Goal: Contribute content: Add original content to the website for others to see

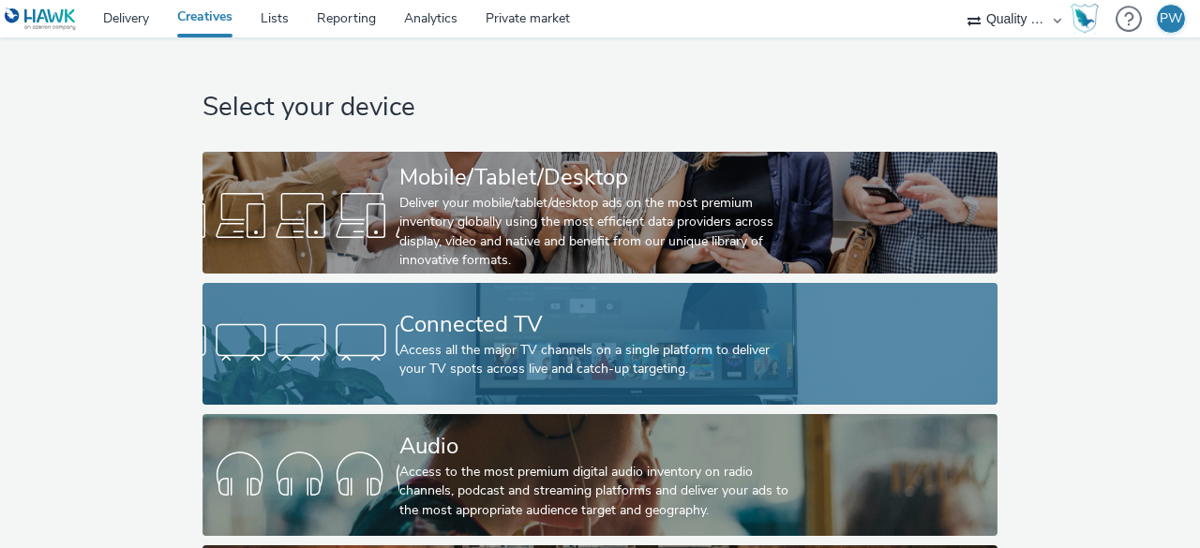
click at [485, 321] on div "Connected TV" at bounding box center [596, 324] width 394 height 33
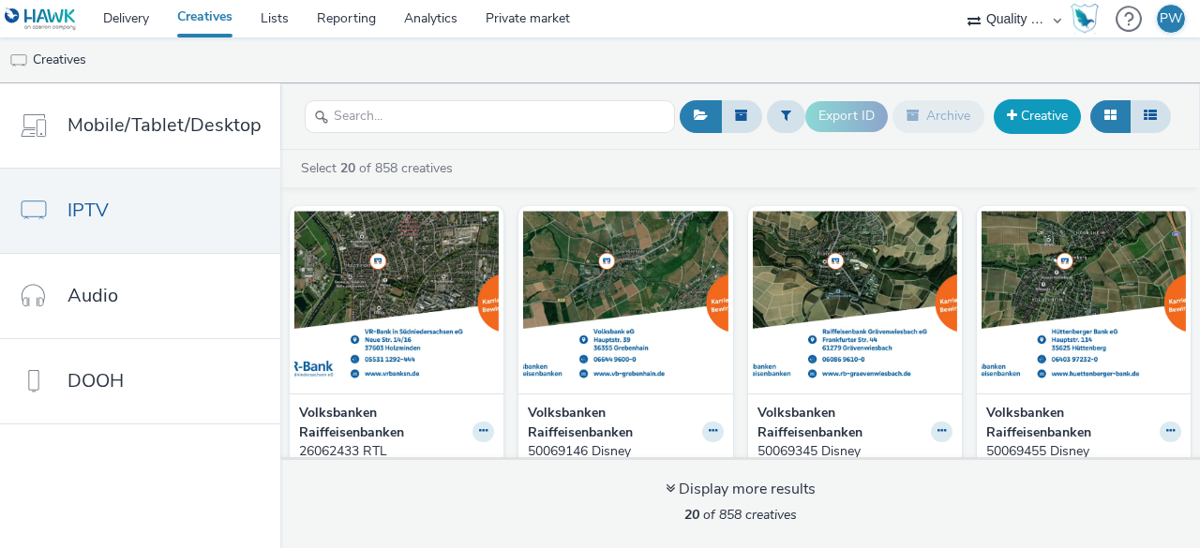
click at [1046, 125] on link "Creative" at bounding box center [1036, 116] width 87 height 34
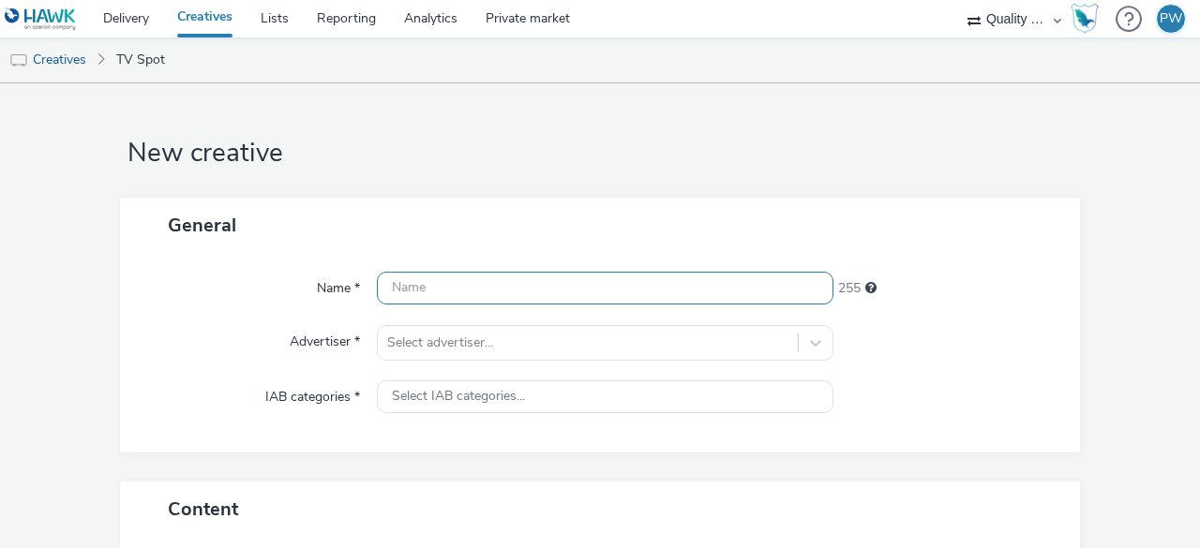
click at [426, 272] on input "text" at bounding box center [605, 288] width 456 height 33
click at [403, 291] on input "text" at bounding box center [605, 288] width 456 height 33
type input "4"
paste input "40164352"
type input "40164352_Disney+"
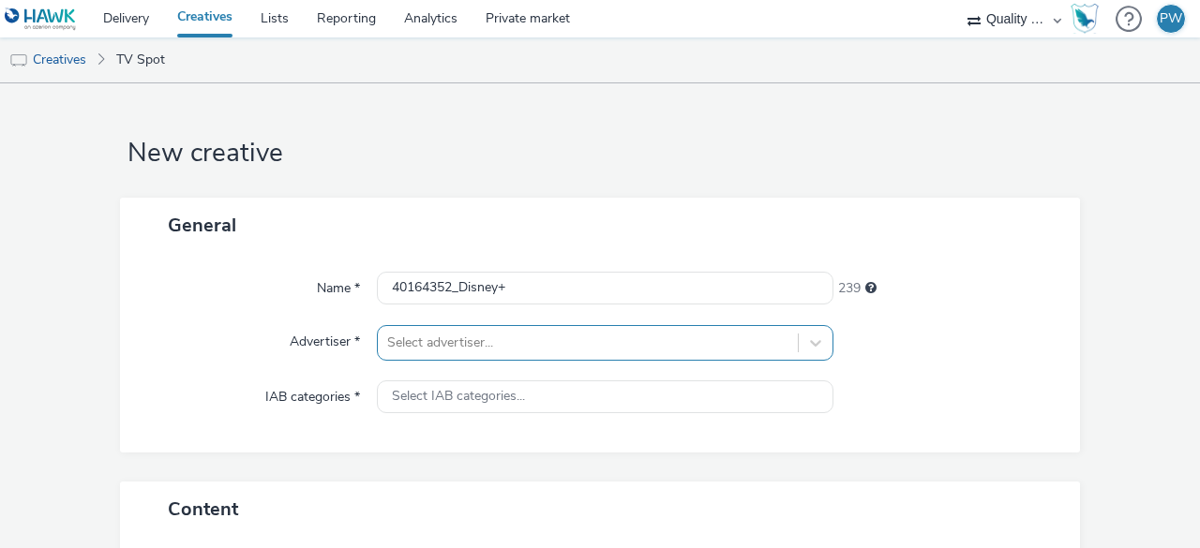
click at [424, 340] on div "Select advertiser..." at bounding box center [605, 343] width 456 height 36
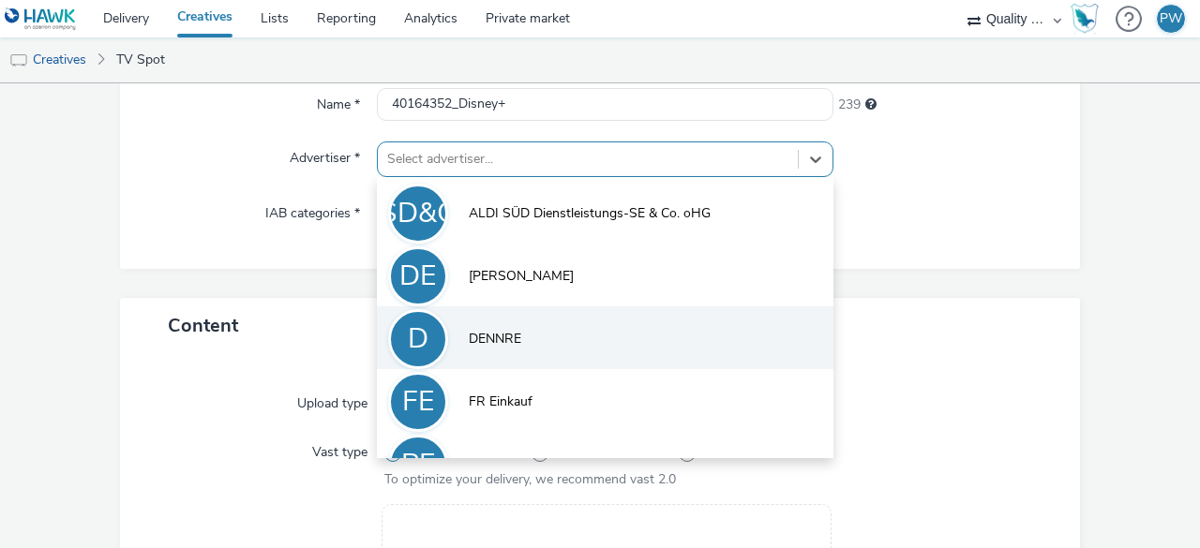
scroll to position [103, 0]
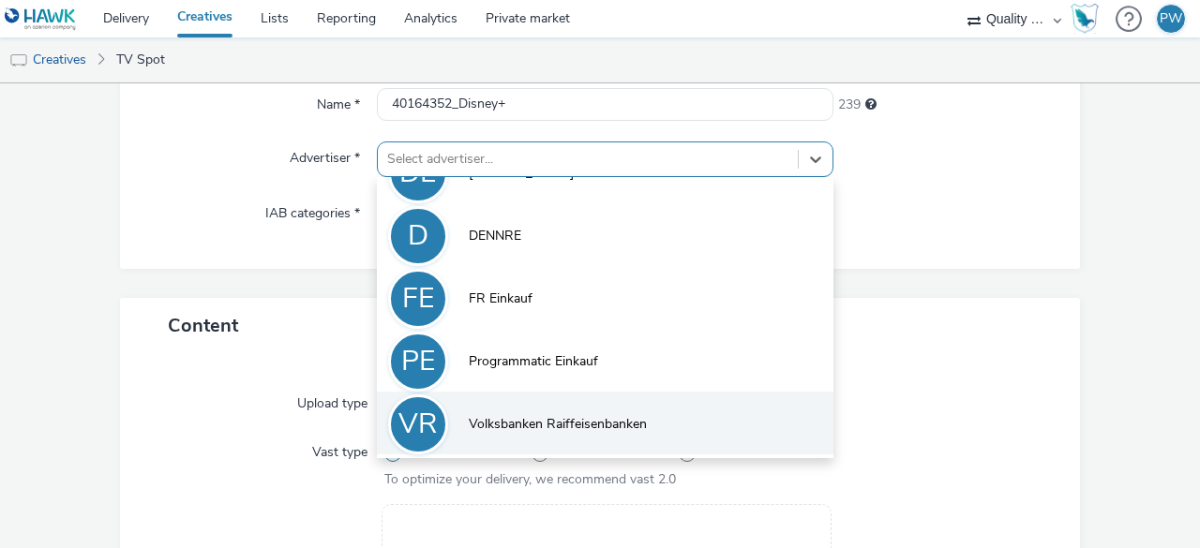
click at [596, 417] on span "Volksbanken Raiffeisenbanken" at bounding box center [558, 424] width 178 height 19
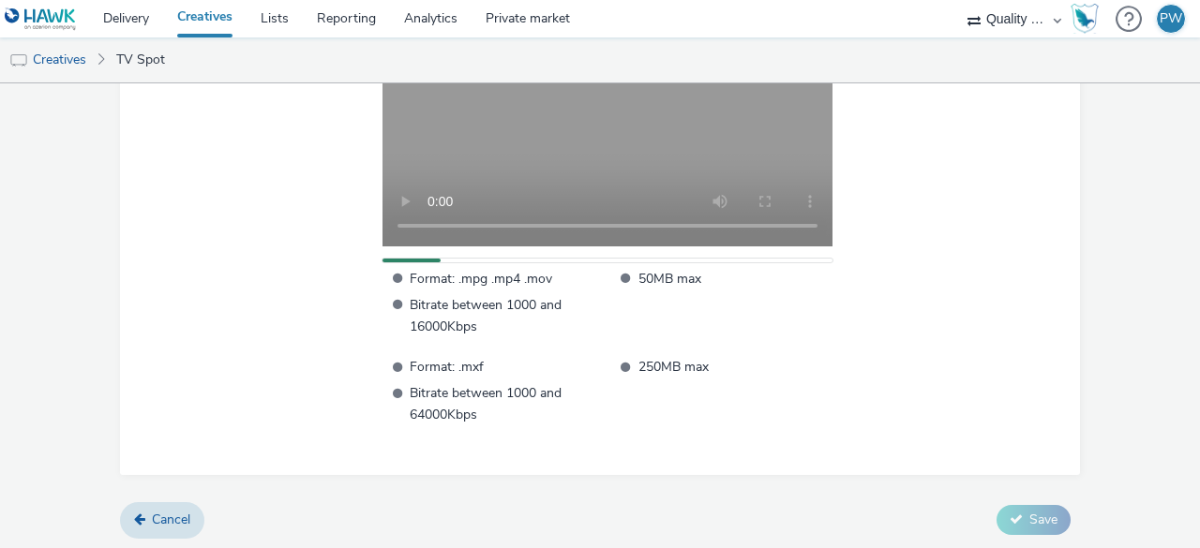
scroll to position [519, 0]
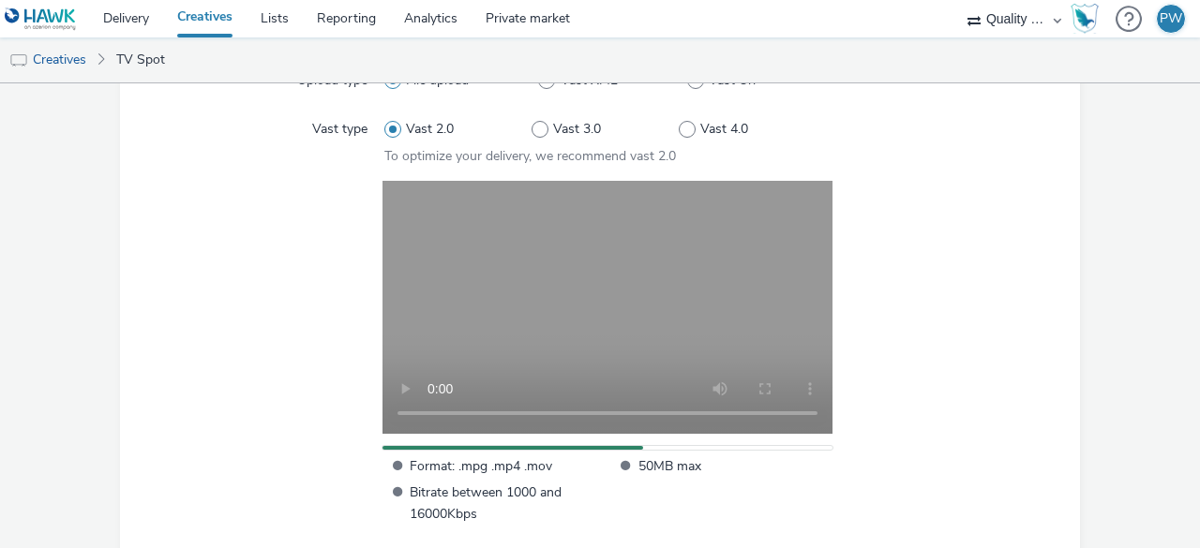
click at [976, 258] on div at bounding box center [937, 397] width 218 height 432
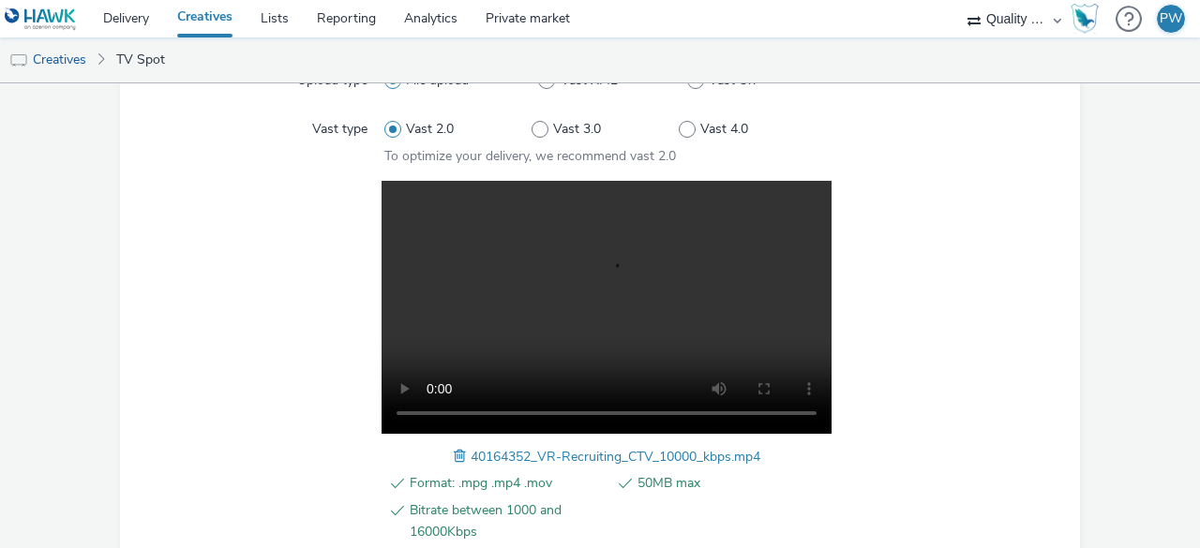
scroll to position [725, 0]
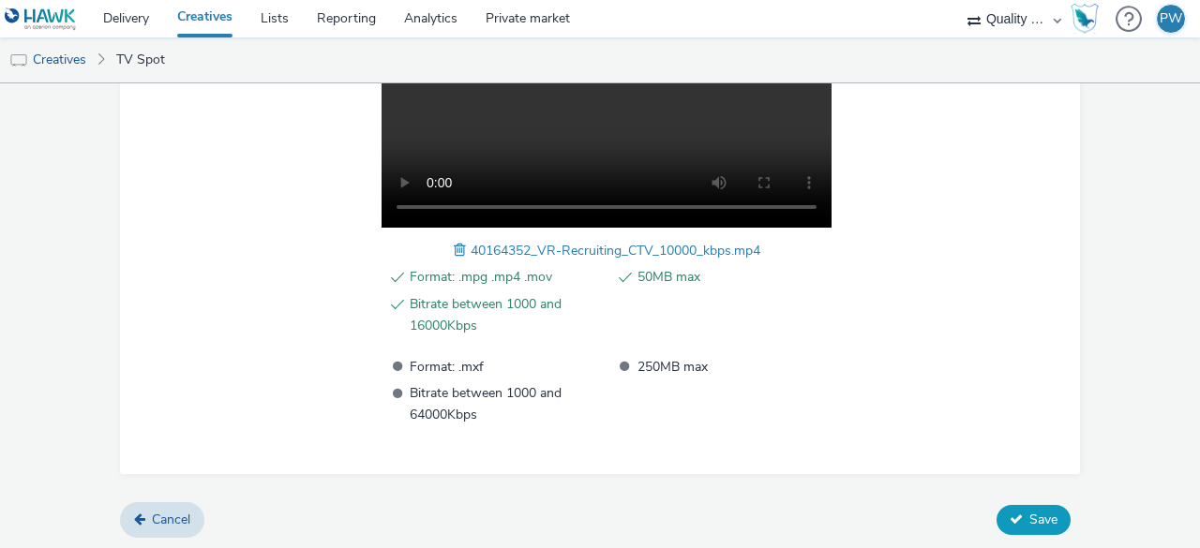
click at [1014, 509] on button "Save" at bounding box center [1033, 520] width 74 height 30
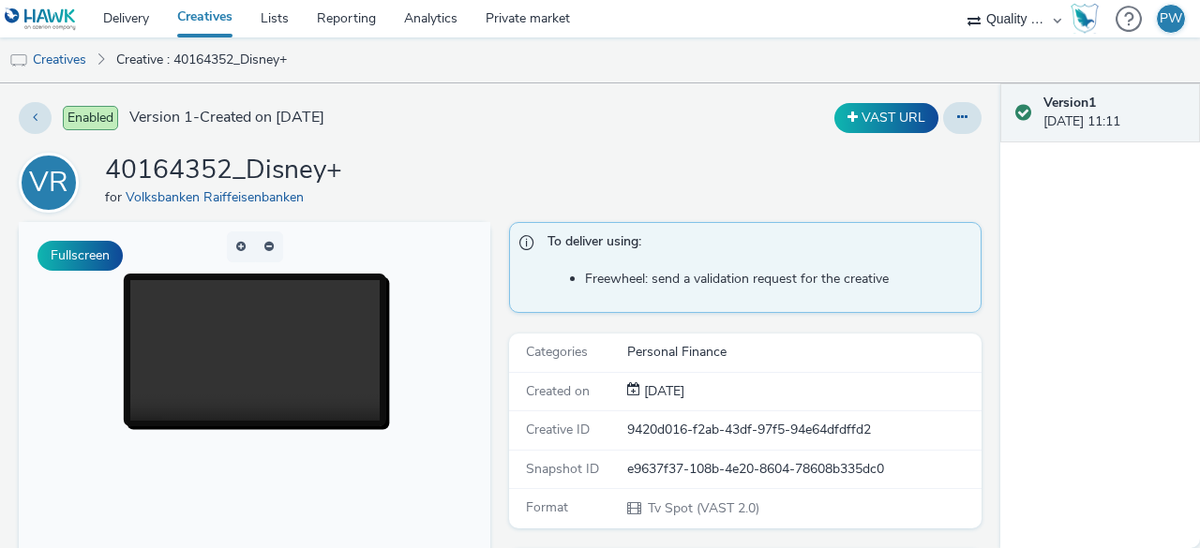
click at [70, 16] on img at bounding box center [41, 18] width 72 height 23
